Goal: Find specific page/section: Find specific page/section

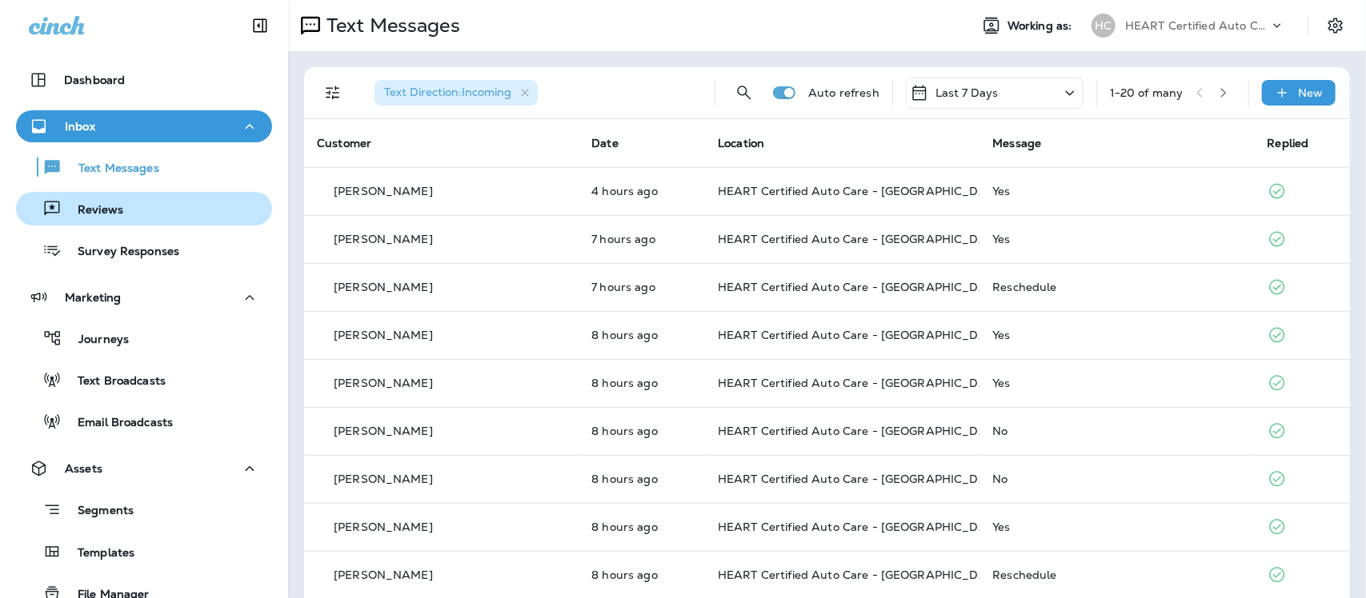
click at [104, 212] on p "Reviews" at bounding box center [93, 210] width 62 height 15
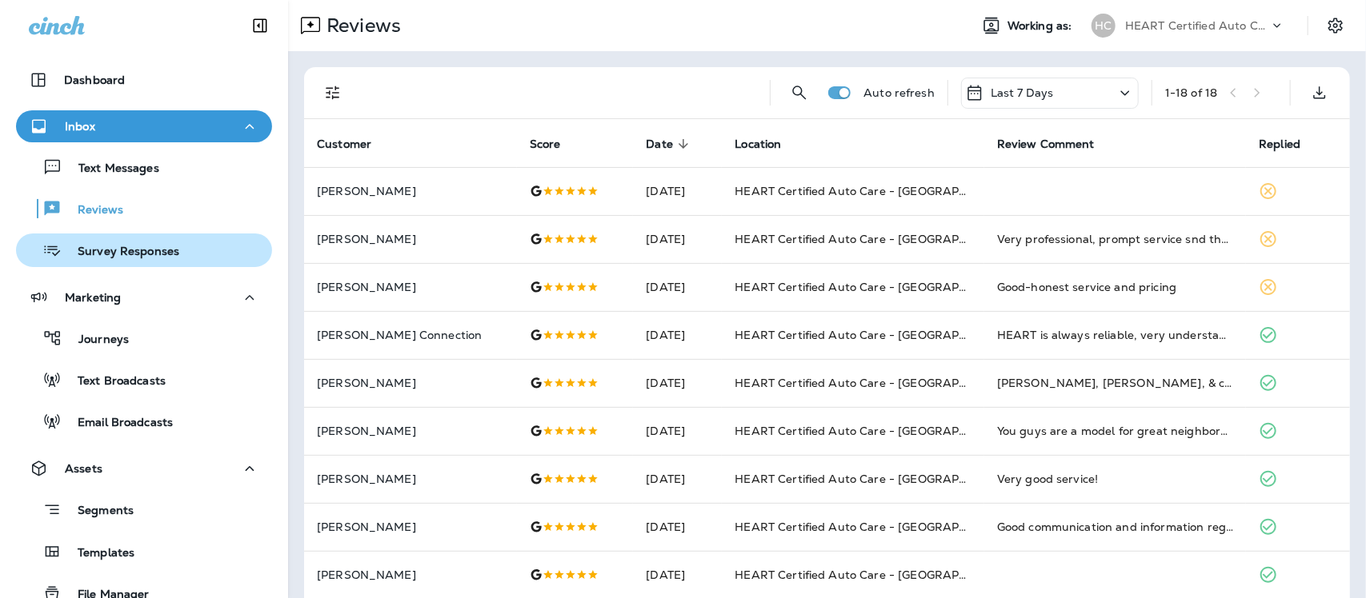
click at [114, 245] on p "Survey Responses" at bounding box center [121, 252] width 118 height 15
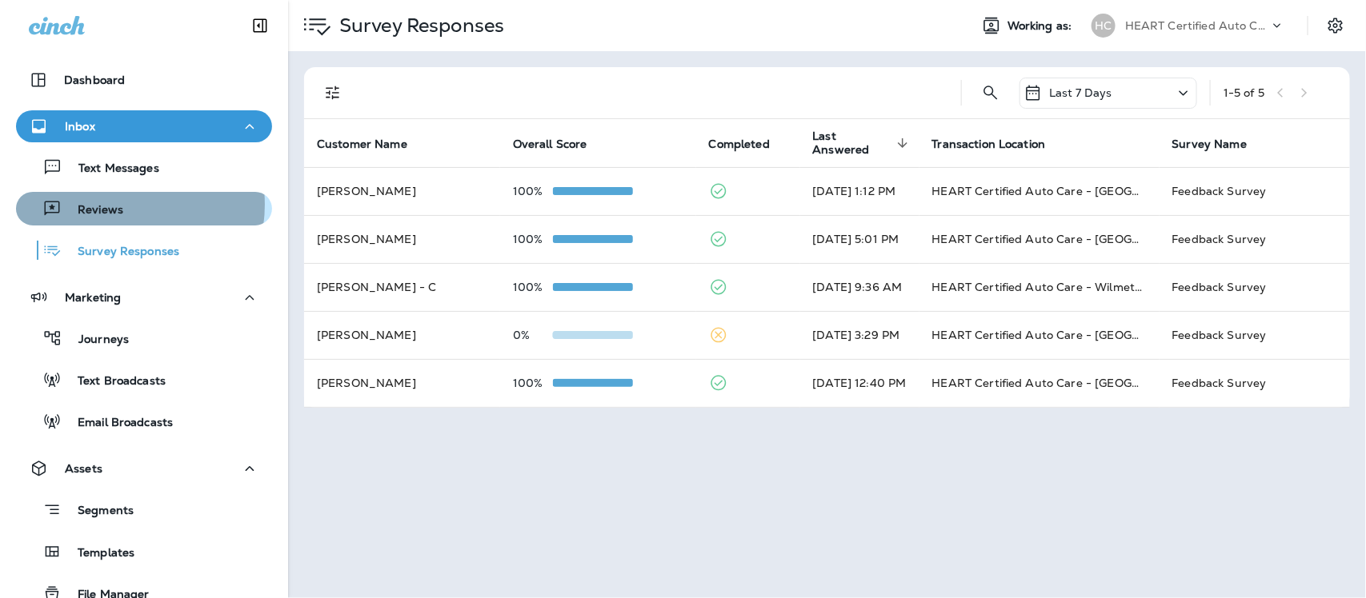
click at [117, 205] on p "Reviews" at bounding box center [93, 210] width 62 height 15
